Goal: Navigation & Orientation: Find specific page/section

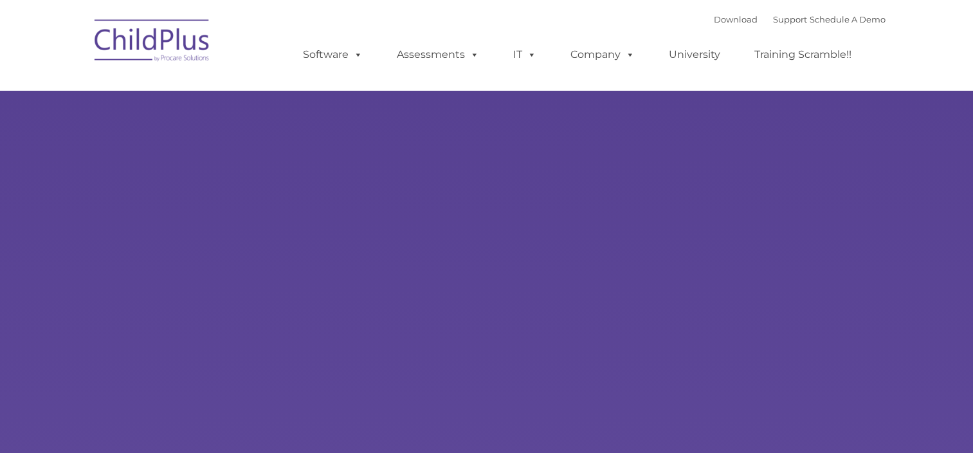
type input ""
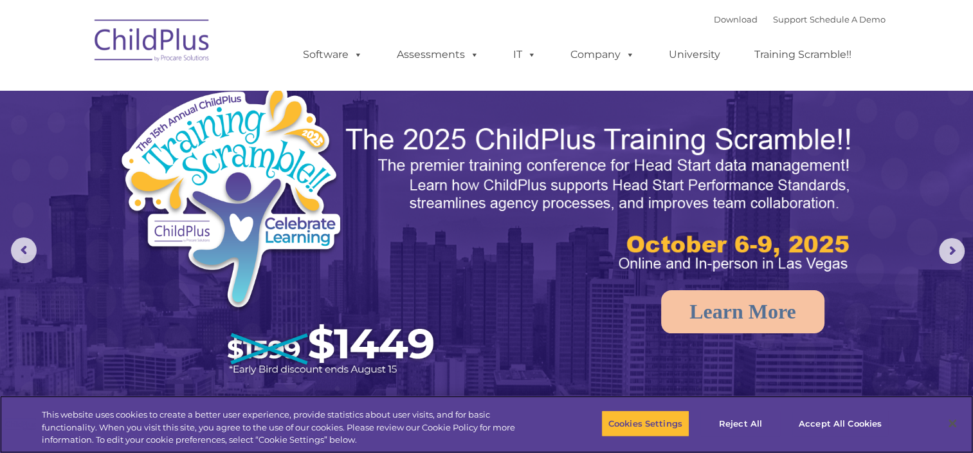
select select "MEDIUM"
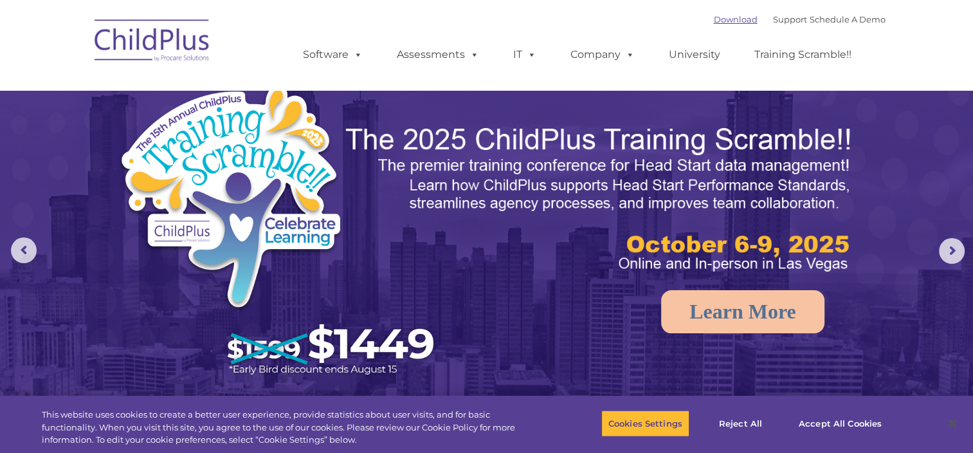
click at [714, 18] on link "Download" at bounding box center [736, 19] width 44 height 10
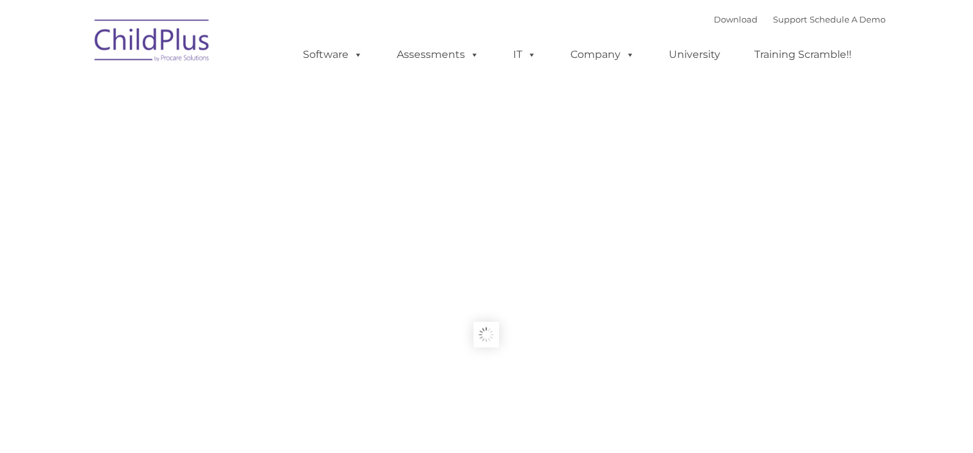
type input ""
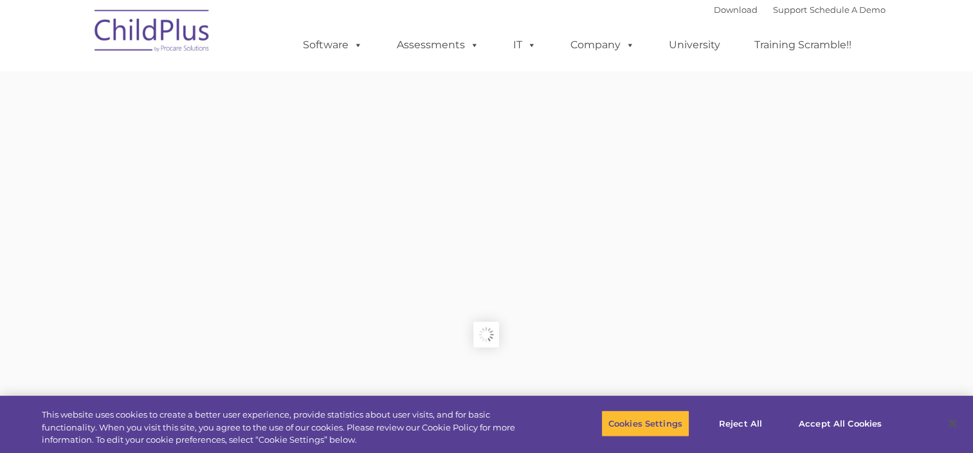
drag, startPoint x: 471, startPoint y: 218, endPoint x: 537, endPoint y: 196, distance: 70.0
click at [537, 196] on rs-slides "Request Pricing ChildPlus is an all-in-one software solution for Head Start, EH…" at bounding box center [486, 334] width 973 height 579
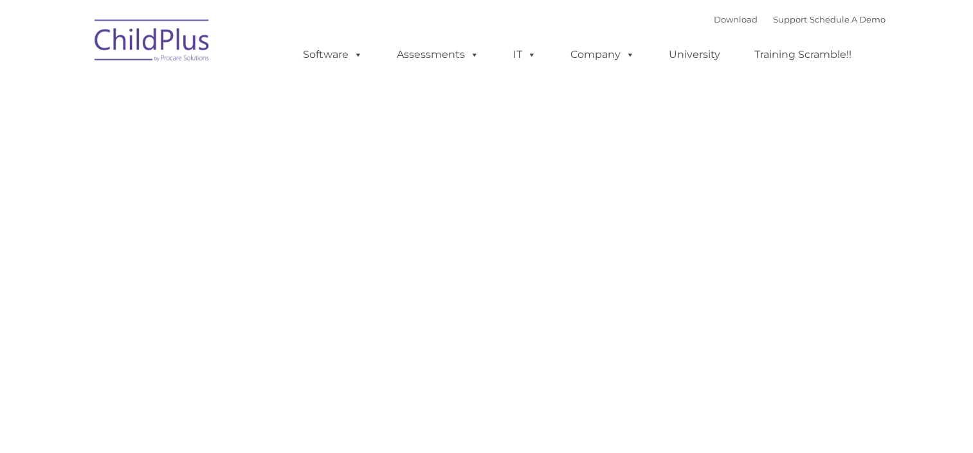
type input ""
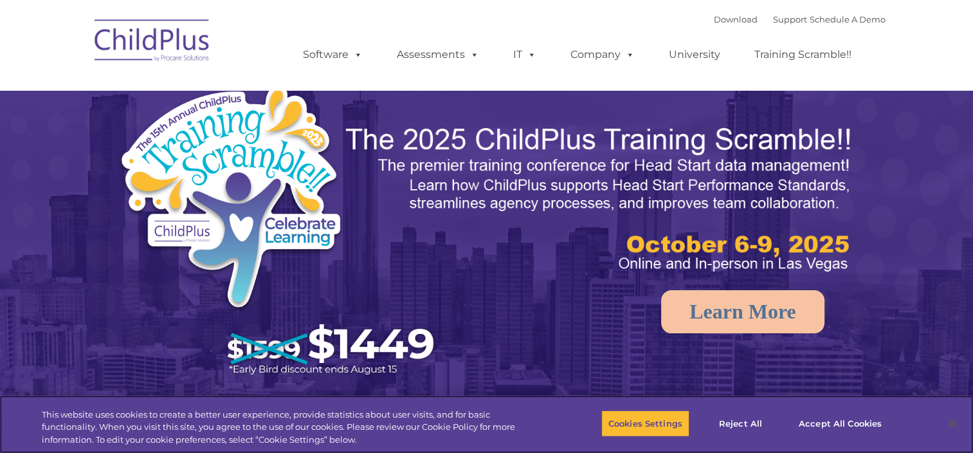
select select "MEDIUM"
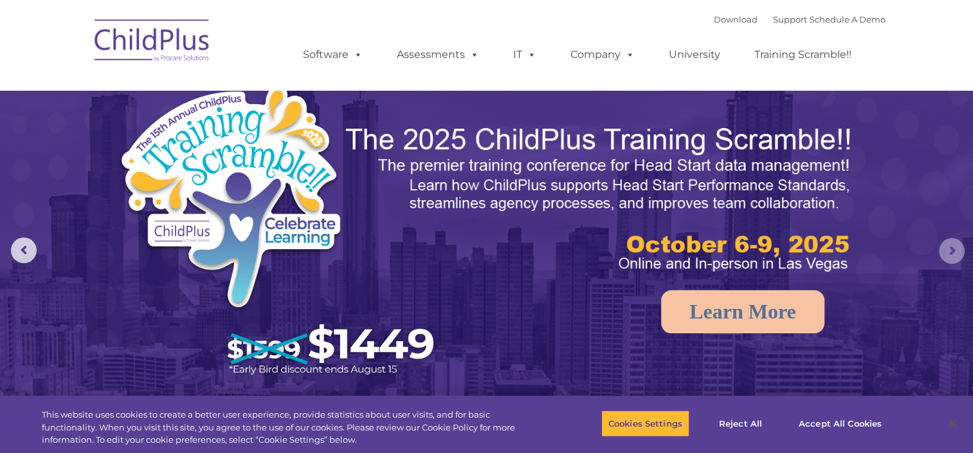
click at [949, 246] on rs-arrow at bounding box center [952, 251] width 26 height 26
